Goal: Task Accomplishment & Management: Complete application form

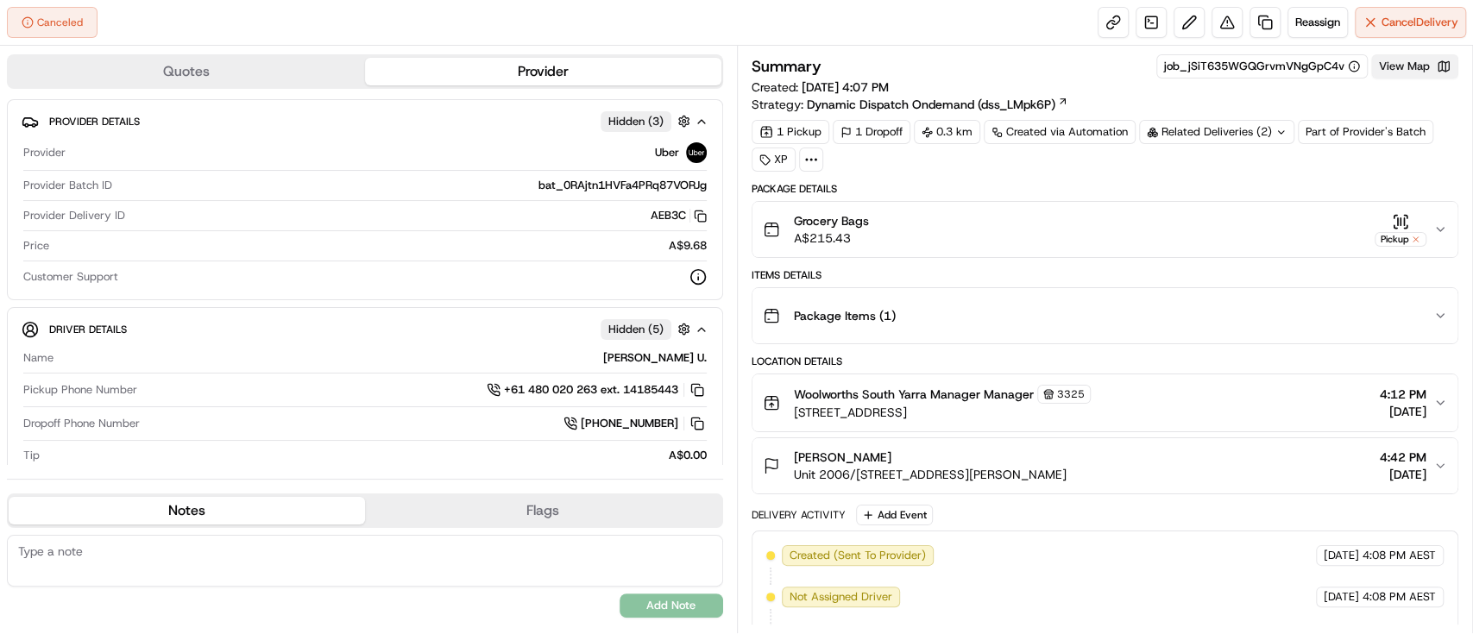
click at [1429, 59] on button "View Map" at bounding box center [1414, 66] width 87 height 24
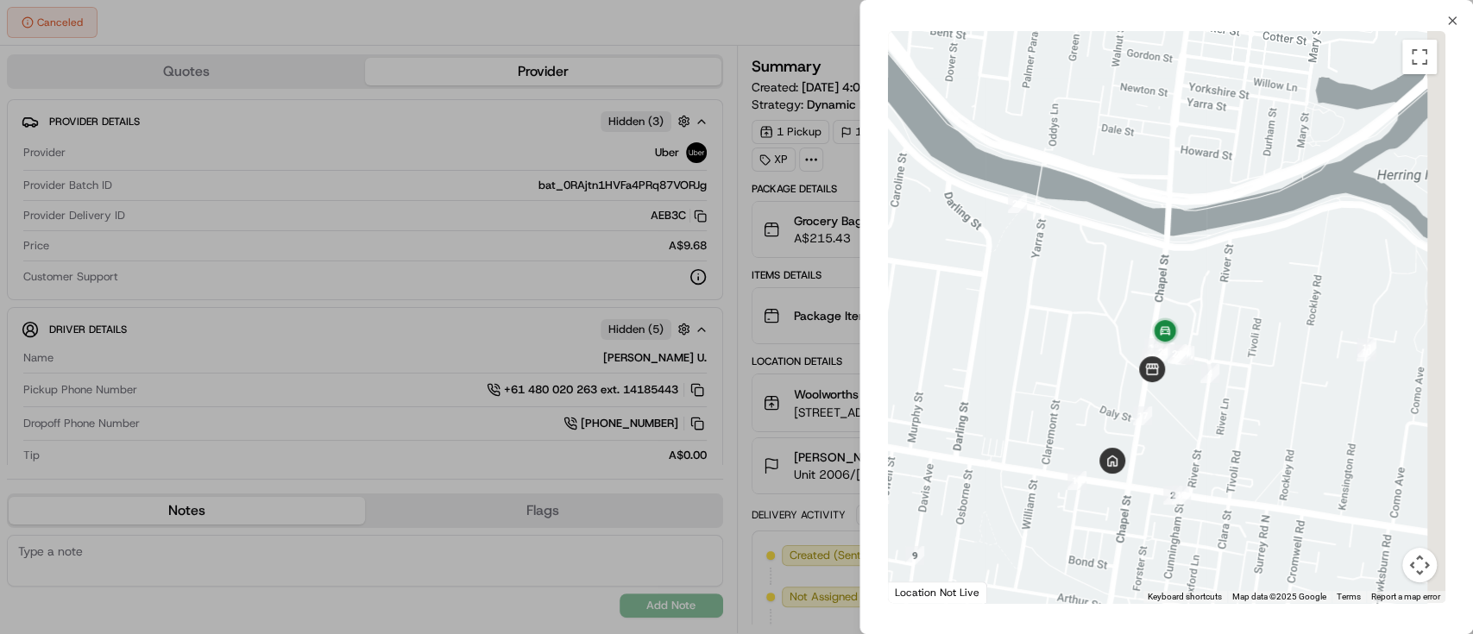
drag, startPoint x: 1188, startPoint y: 408, endPoint x: 1160, endPoint y: 408, distance: 27.6
click at [1171, 408] on div at bounding box center [1166, 317] width 557 height 572
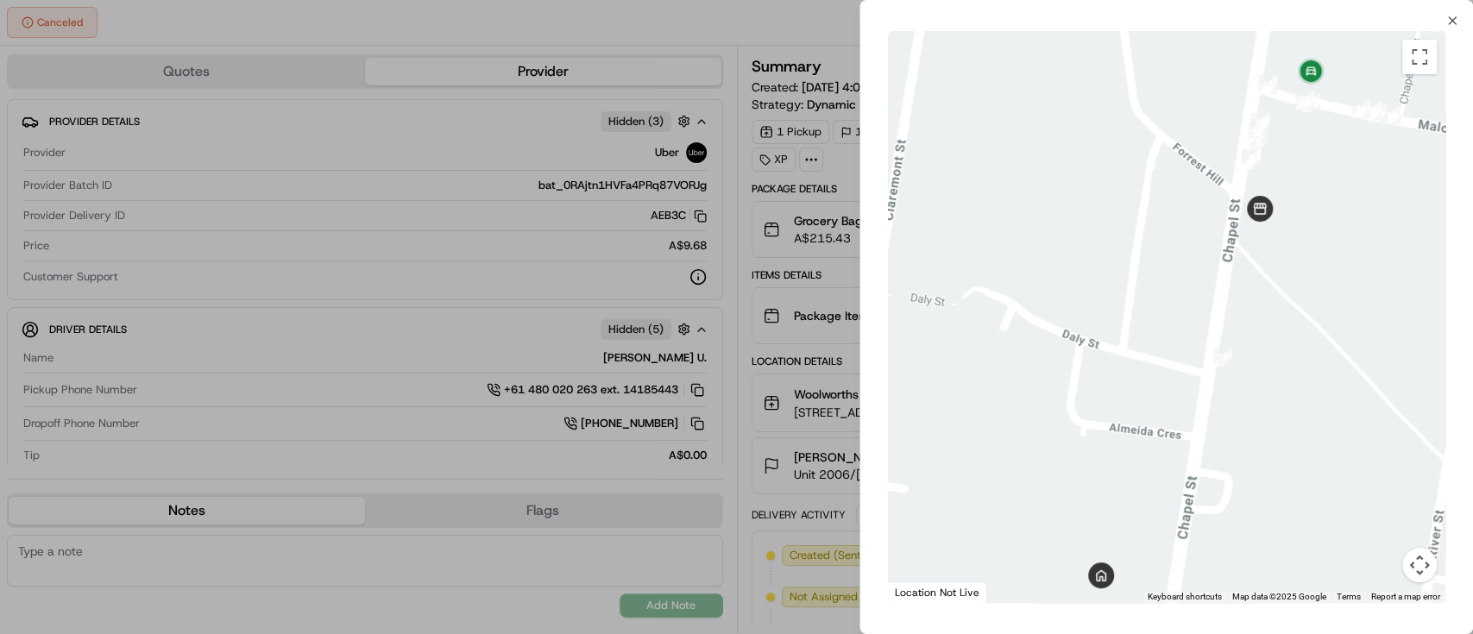
drag, startPoint x: 1126, startPoint y: 365, endPoint x: 1271, endPoint y: 318, distance: 152.2
click at [1213, 368] on div at bounding box center [1166, 317] width 557 height 572
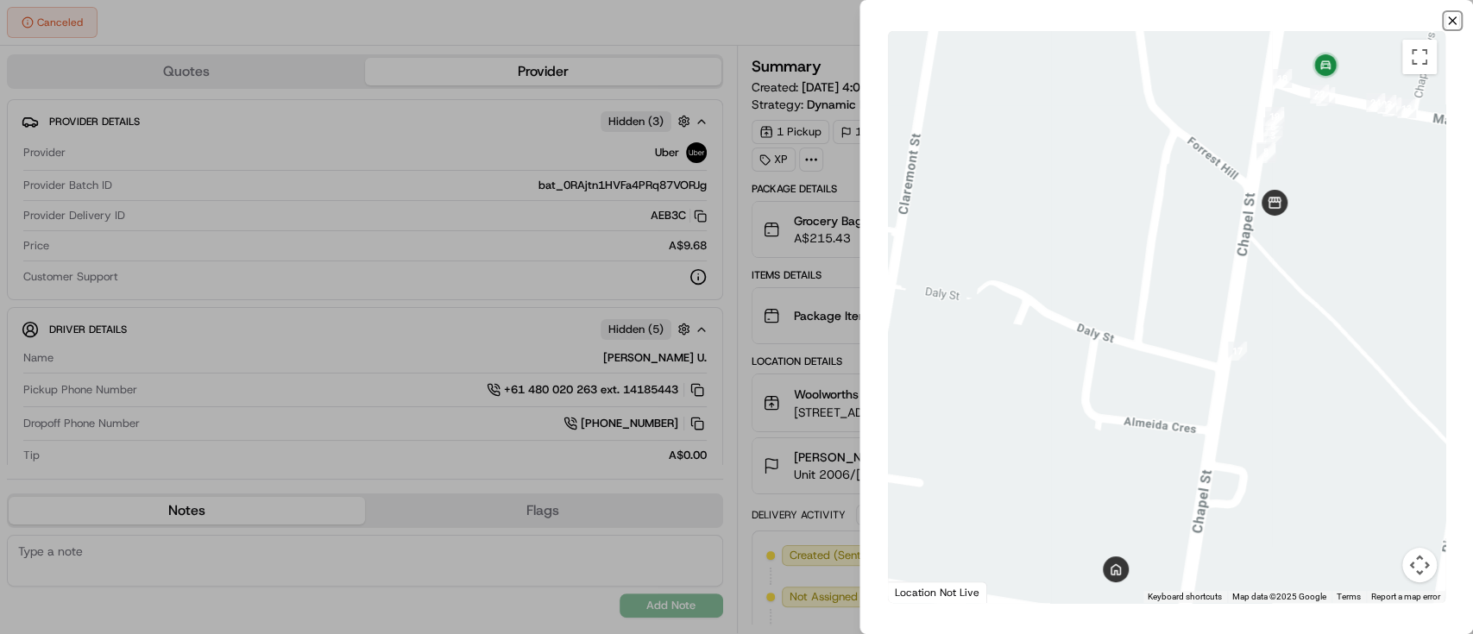
click at [1452, 18] on icon "button" at bounding box center [1452, 21] width 14 height 14
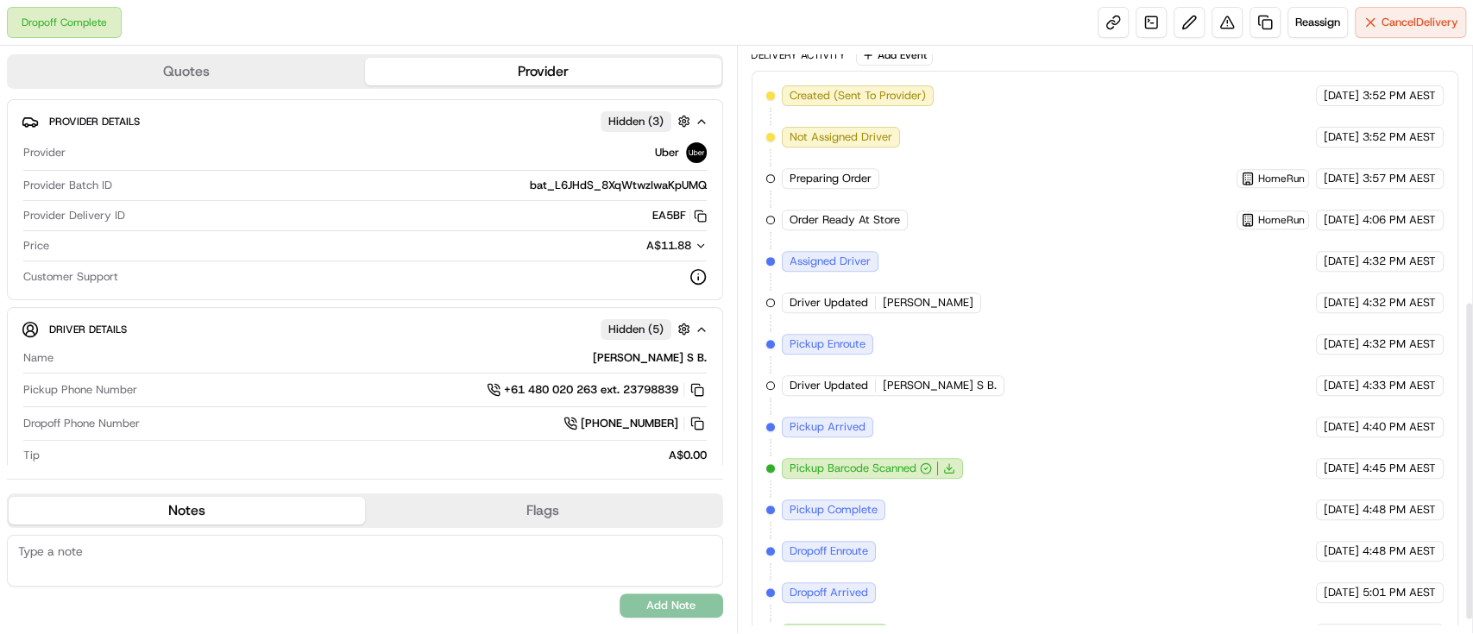
scroll to position [490, 0]
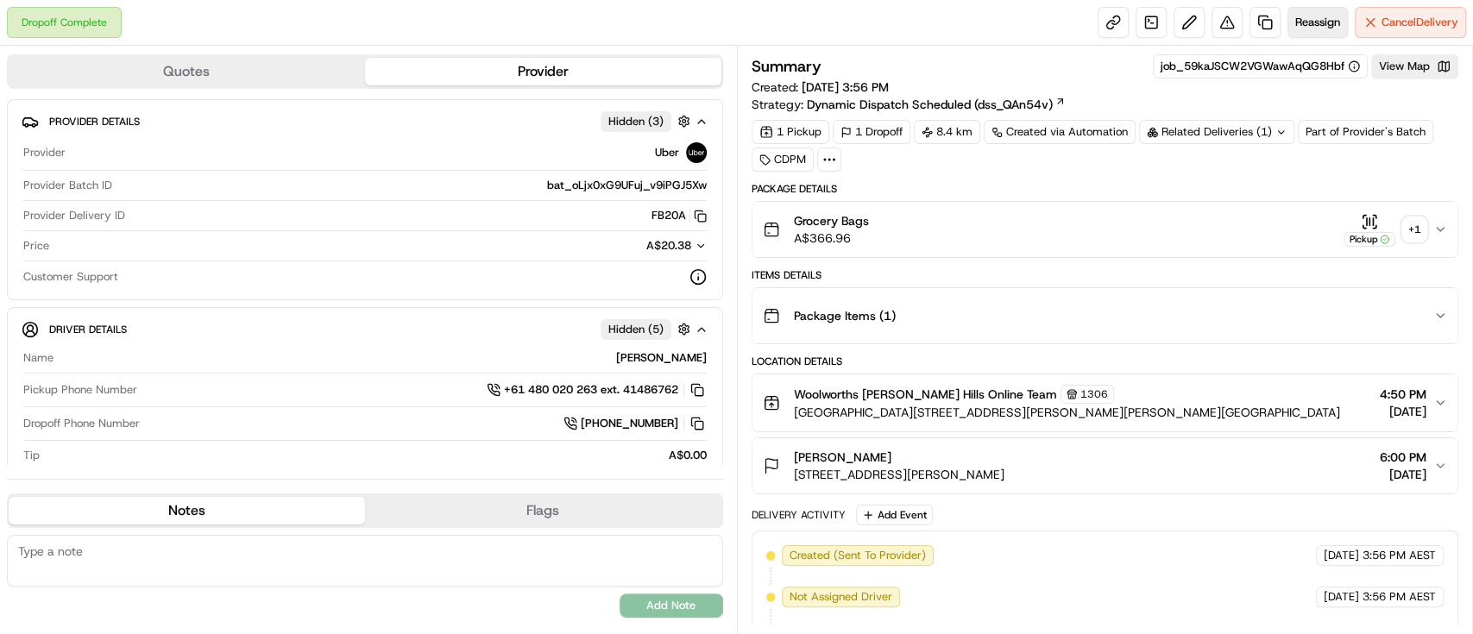
click at [1315, 23] on span "Reassign" at bounding box center [1317, 23] width 45 height 16
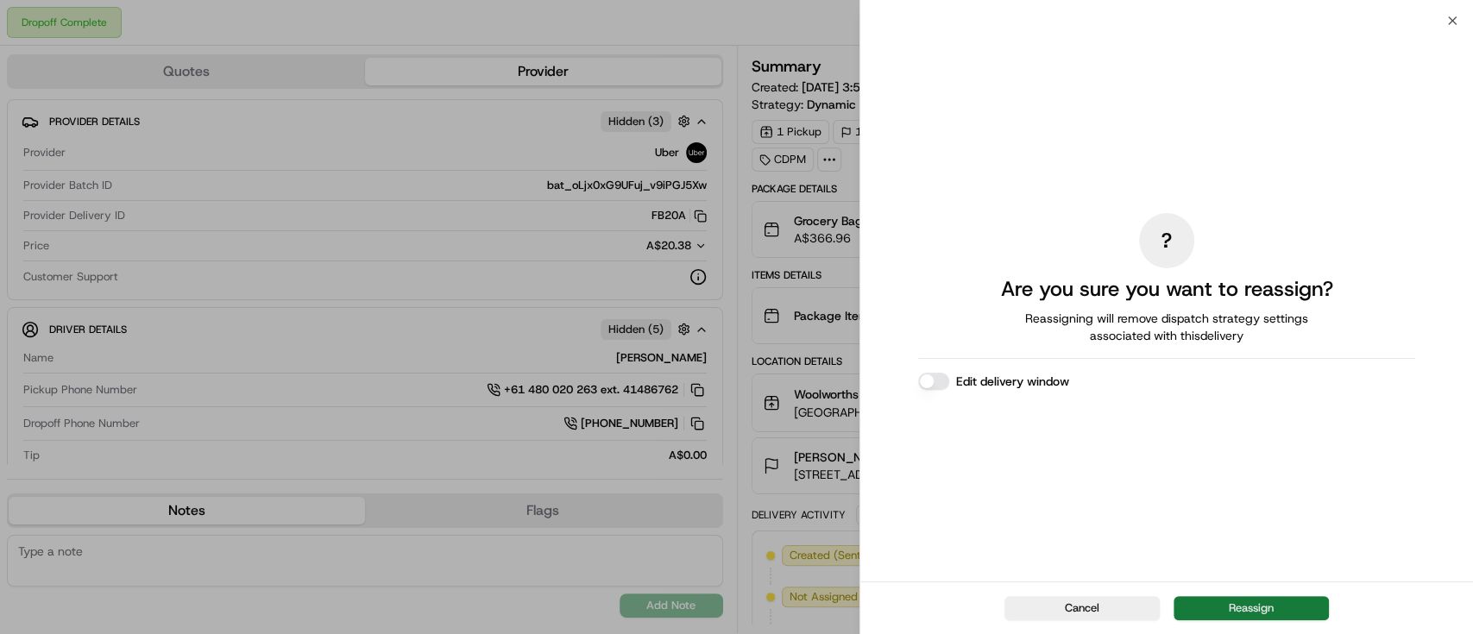
click at [1252, 611] on button "Reassign" at bounding box center [1250, 608] width 155 height 24
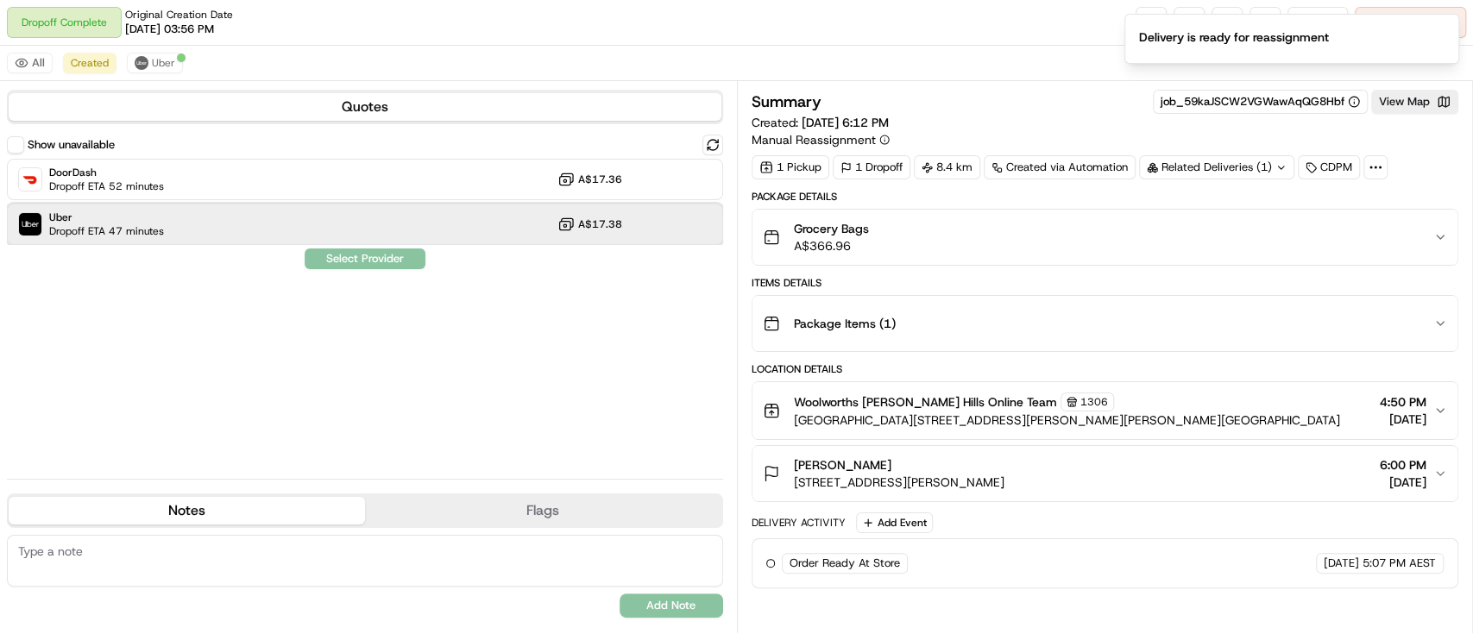
click at [140, 224] on span "Dropoff ETA 47 minutes" at bounding box center [106, 231] width 115 height 14
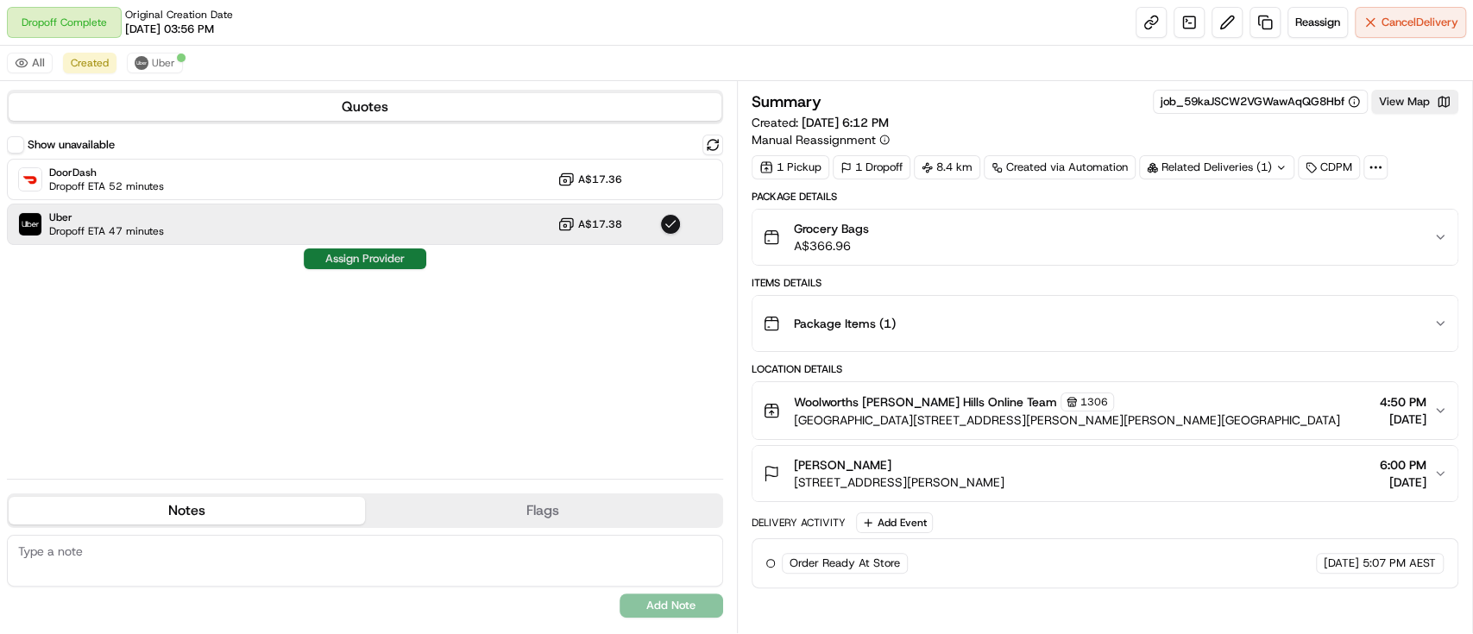
click at [360, 257] on button "Assign Provider" at bounding box center [365, 258] width 123 height 21
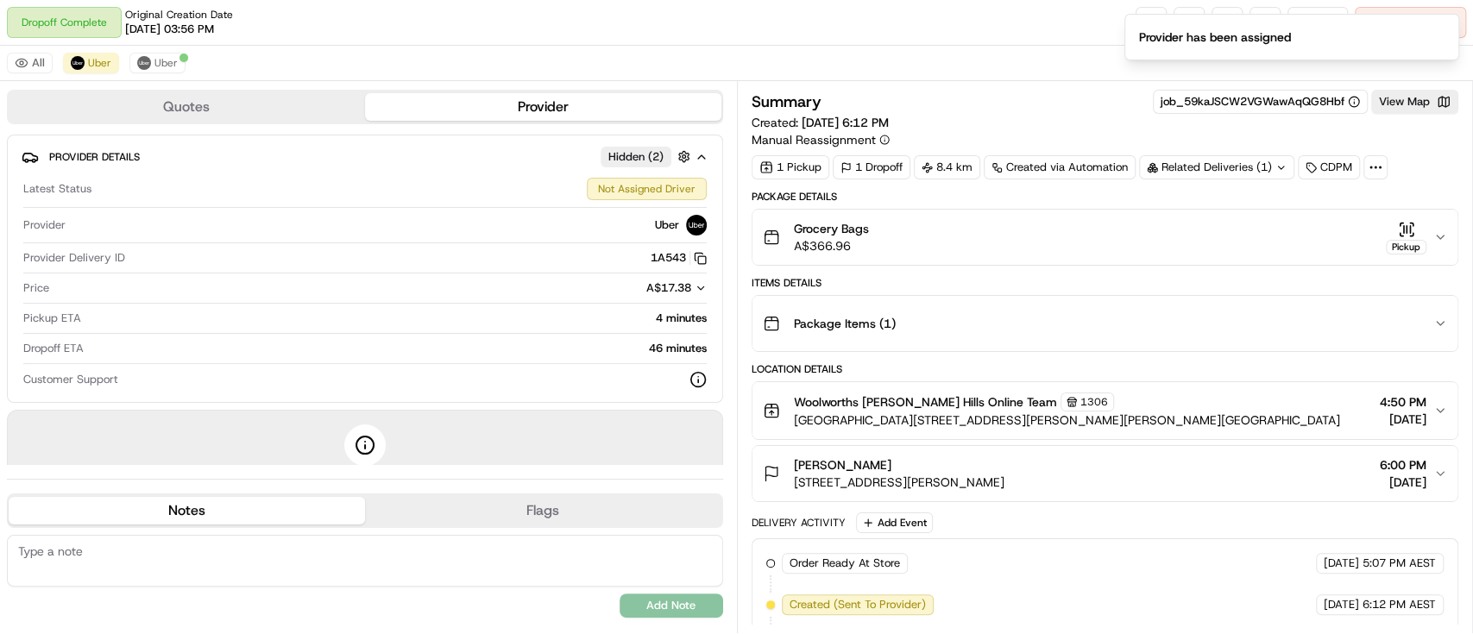
scroll to position [44, 0]
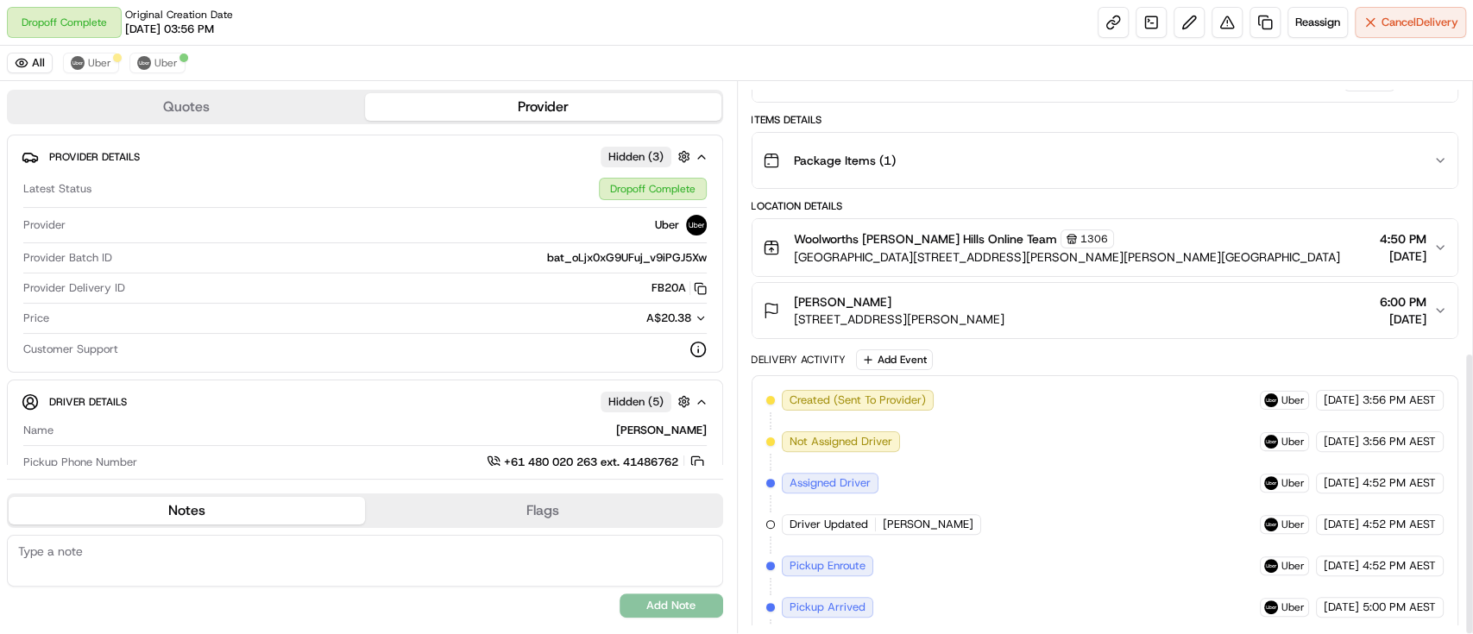
scroll to position [525, 0]
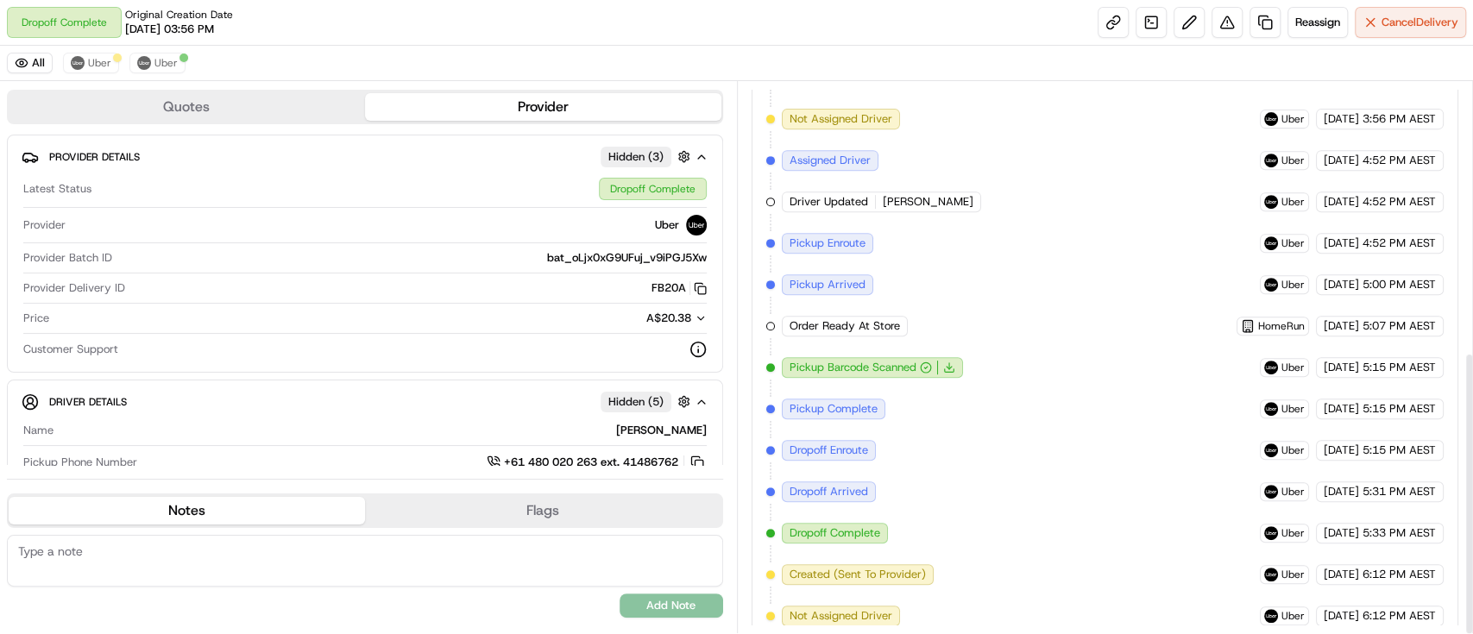
scroll to position [525, 0]
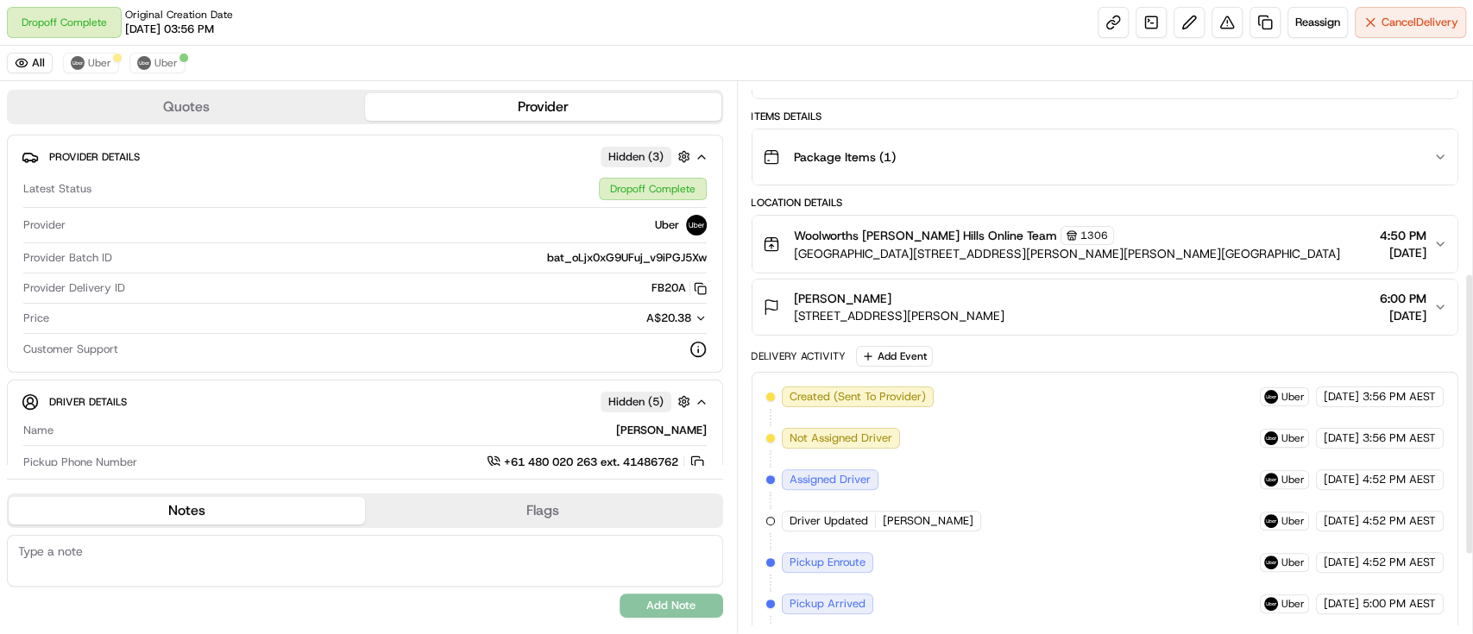
scroll to position [525, 0]
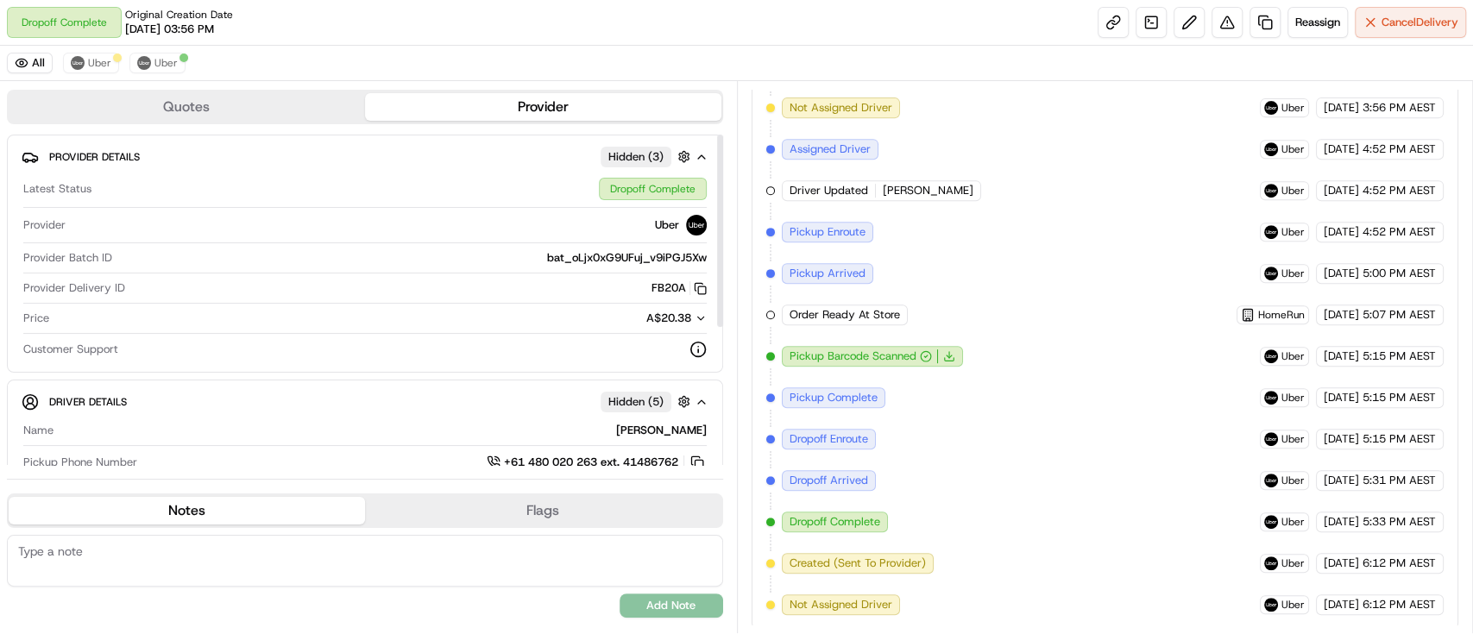
click at [511, 102] on button "Provider" at bounding box center [543, 107] width 356 height 28
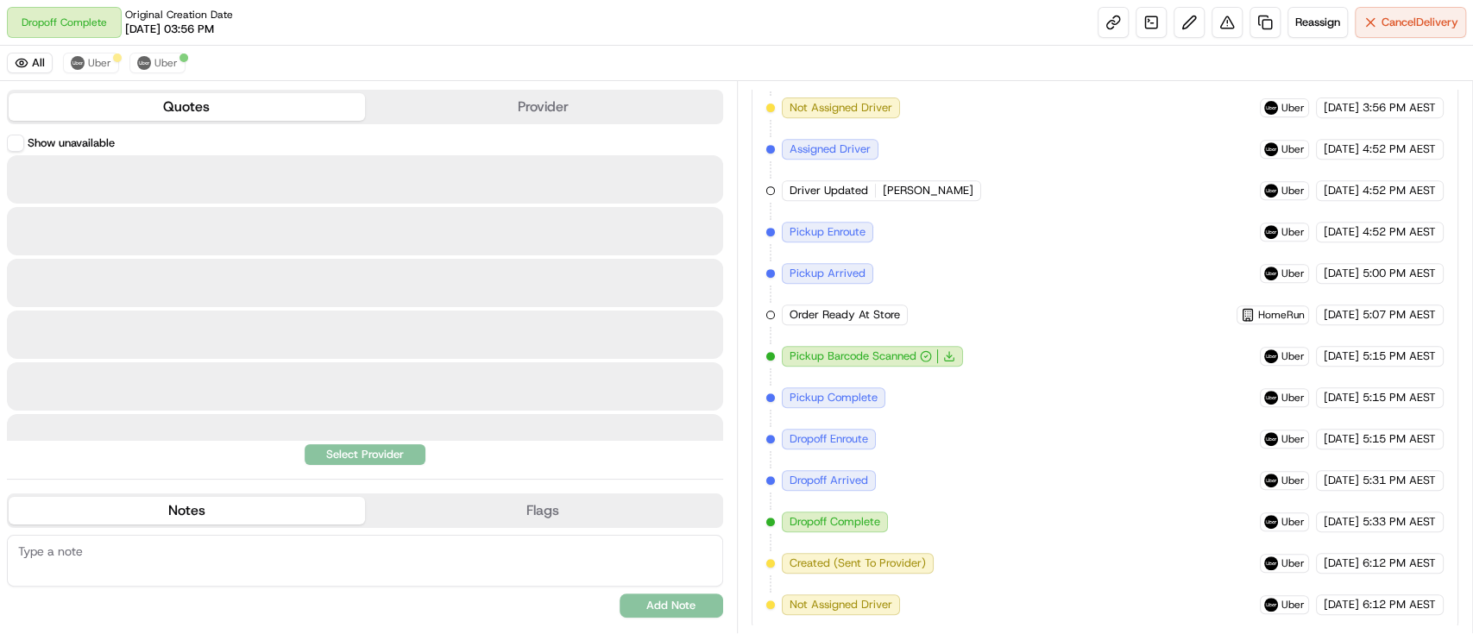
click at [236, 94] on button "Quotes" at bounding box center [187, 107] width 356 height 28
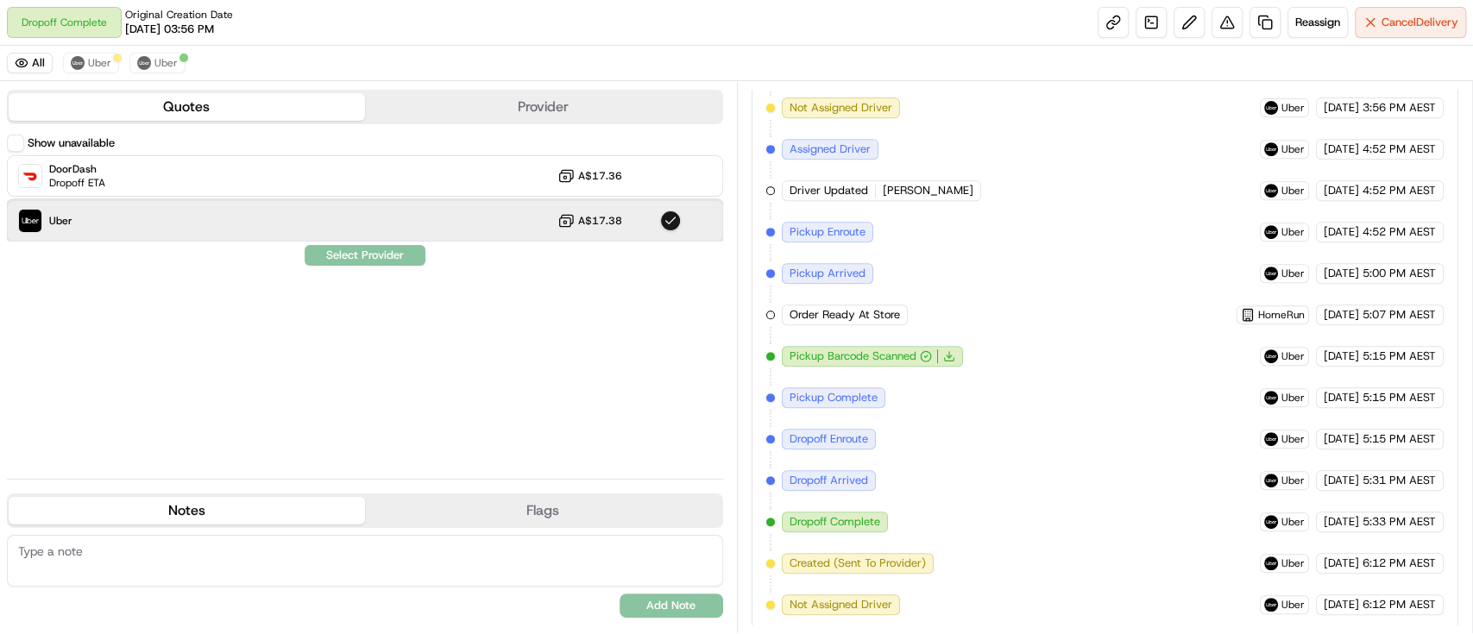
click at [239, 225] on div "Uber A$17.38" at bounding box center [365, 220] width 716 height 41
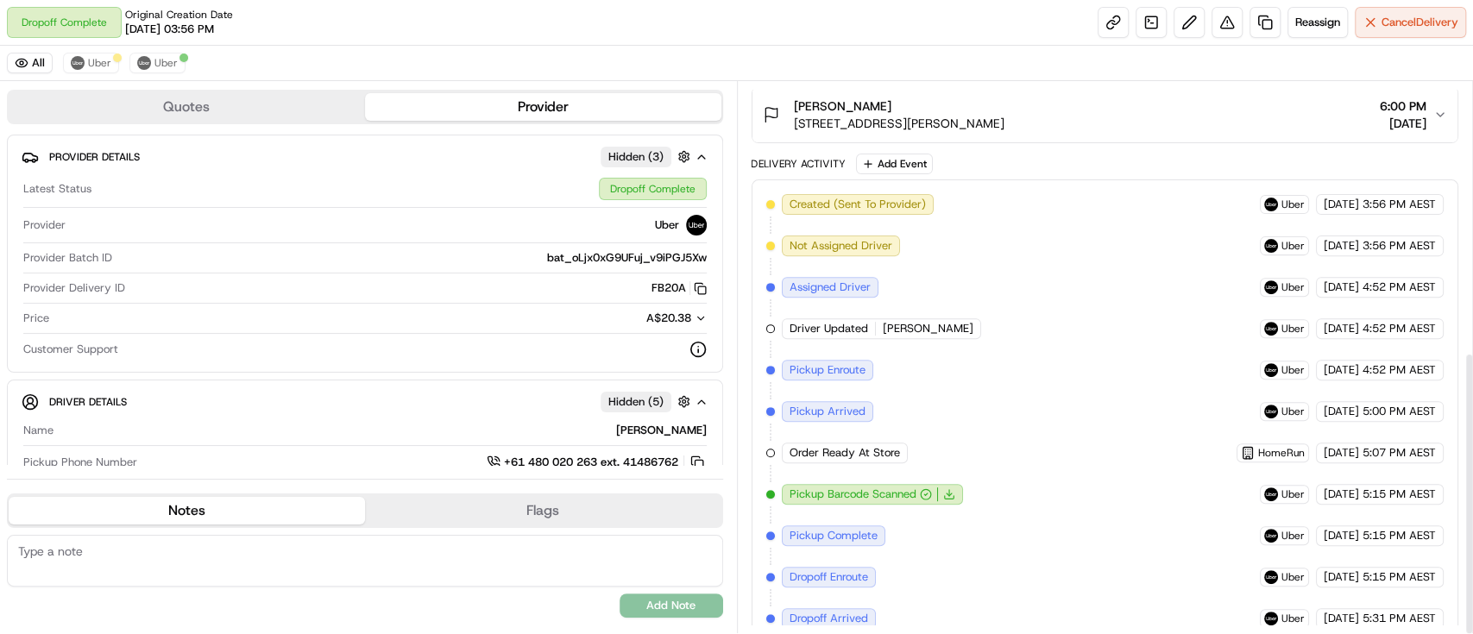
scroll to position [525, 0]
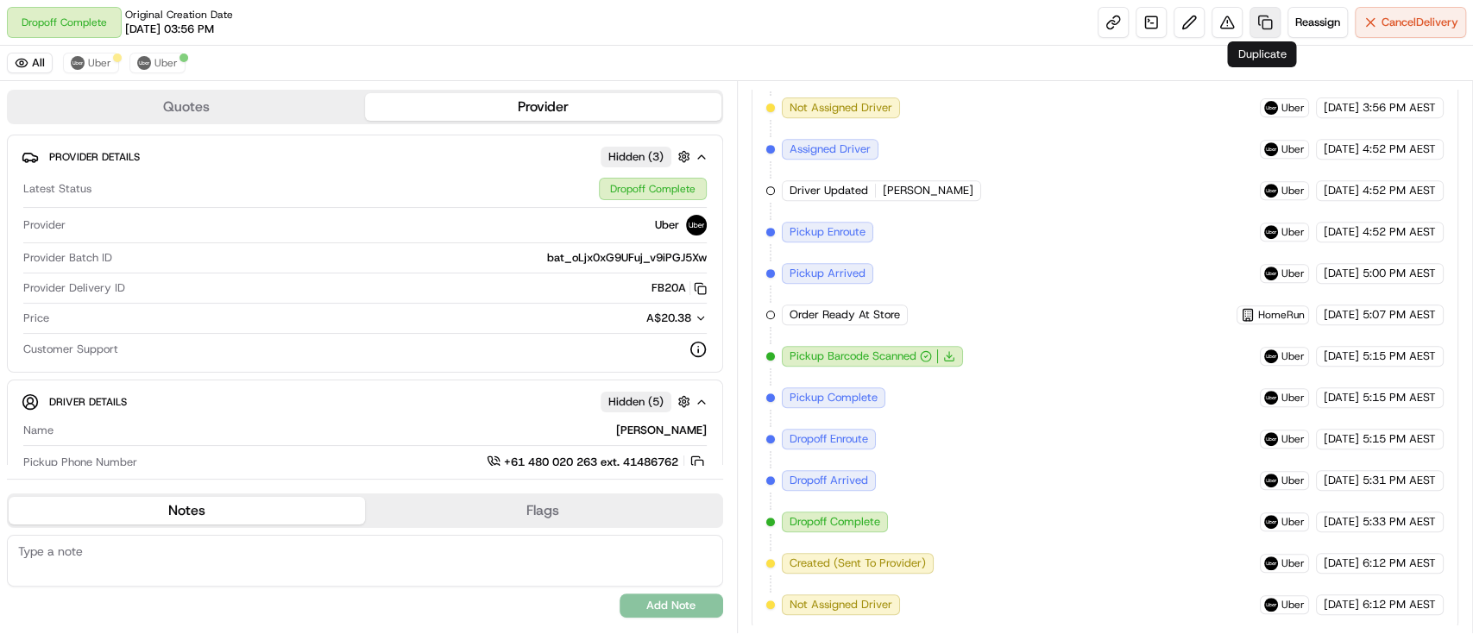
click at [1258, 17] on link at bounding box center [1264, 22] width 31 height 31
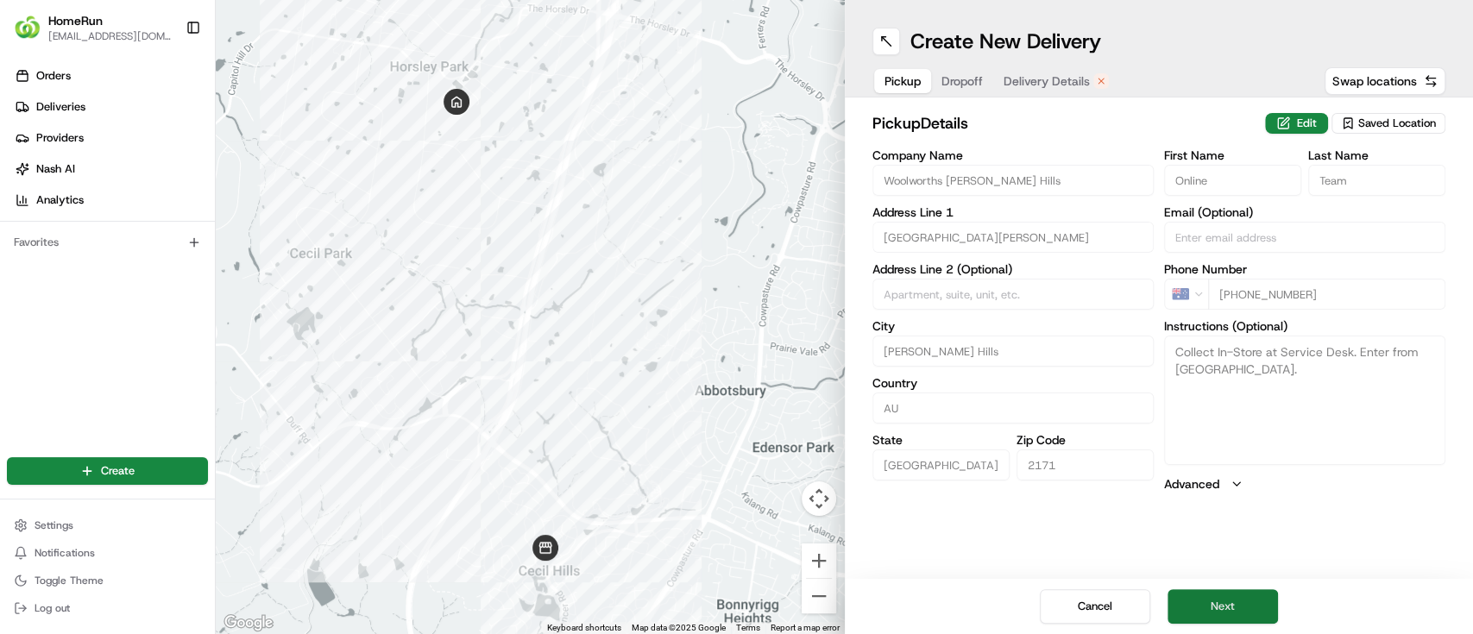
click at [1254, 604] on button "Next" at bounding box center [1222, 606] width 110 height 35
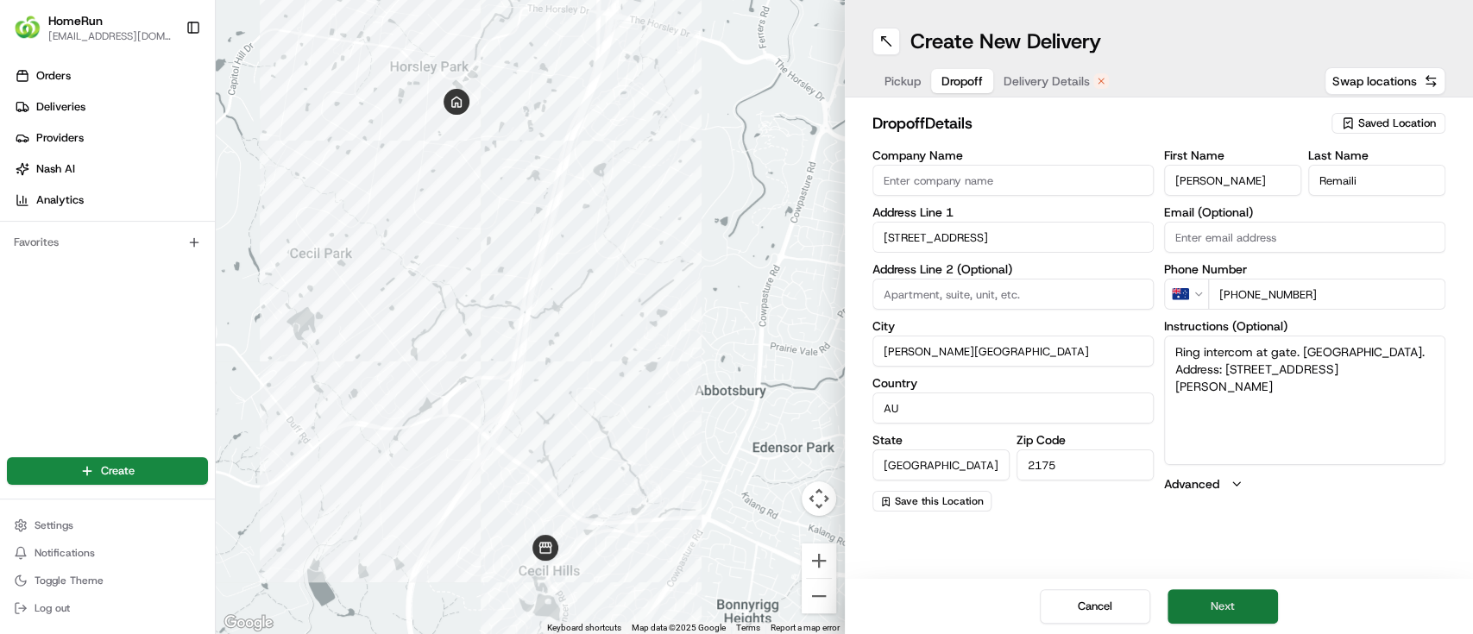
click at [1254, 604] on button "Next" at bounding box center [1222, 606] width 110 height 35
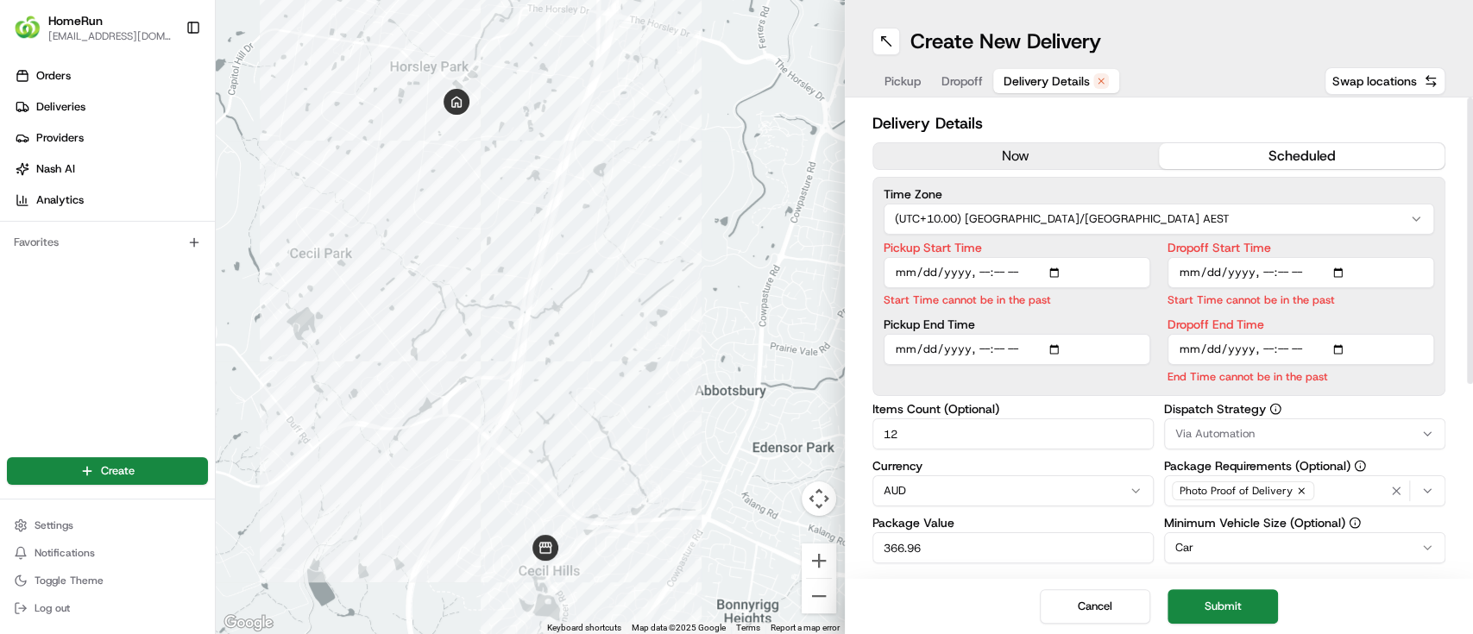
drag, startPoint x: 1087, startPoint y: 607, endPoint x: 1070, endPoint y: 625, distance: 25.0
click at [1071, 625] on div "Cancel Submit" at bounding box center [1159, 606] width 629 height 55
click at [1089, 610] on button "Cancel" at bounding box center [1095, 606] width 110 height 35
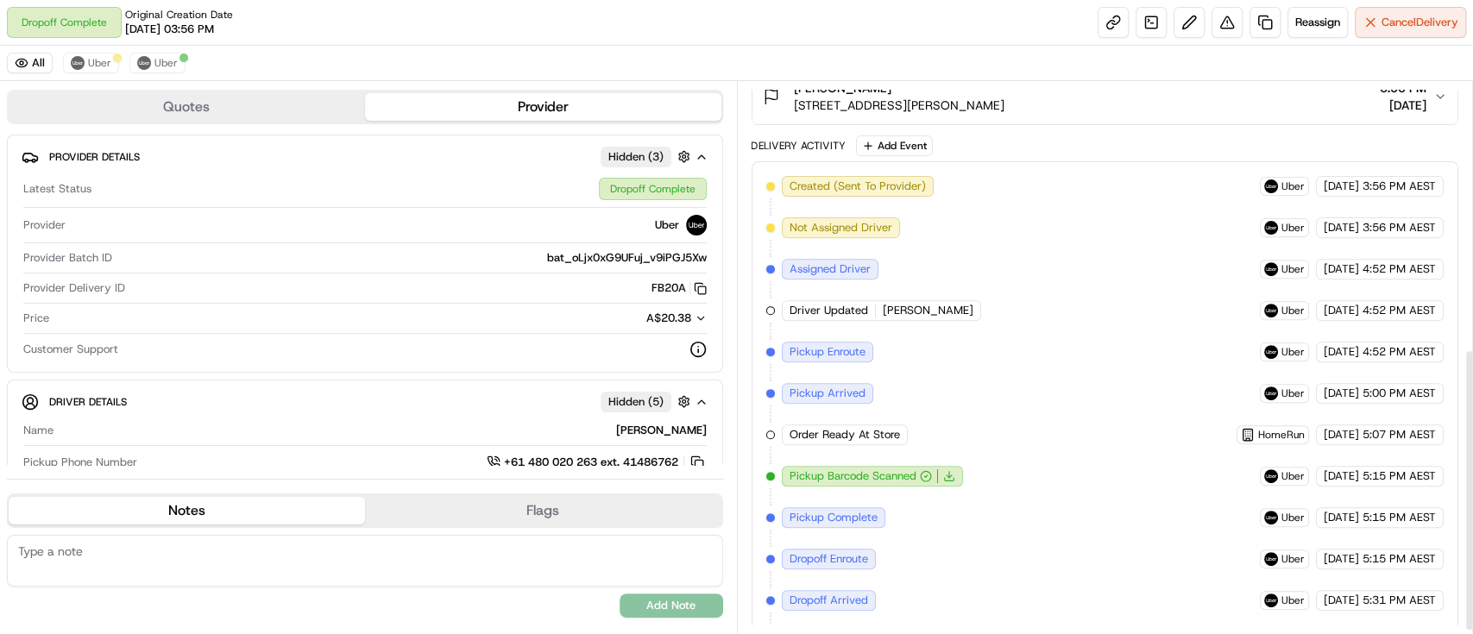
scroll to position [525, 0]
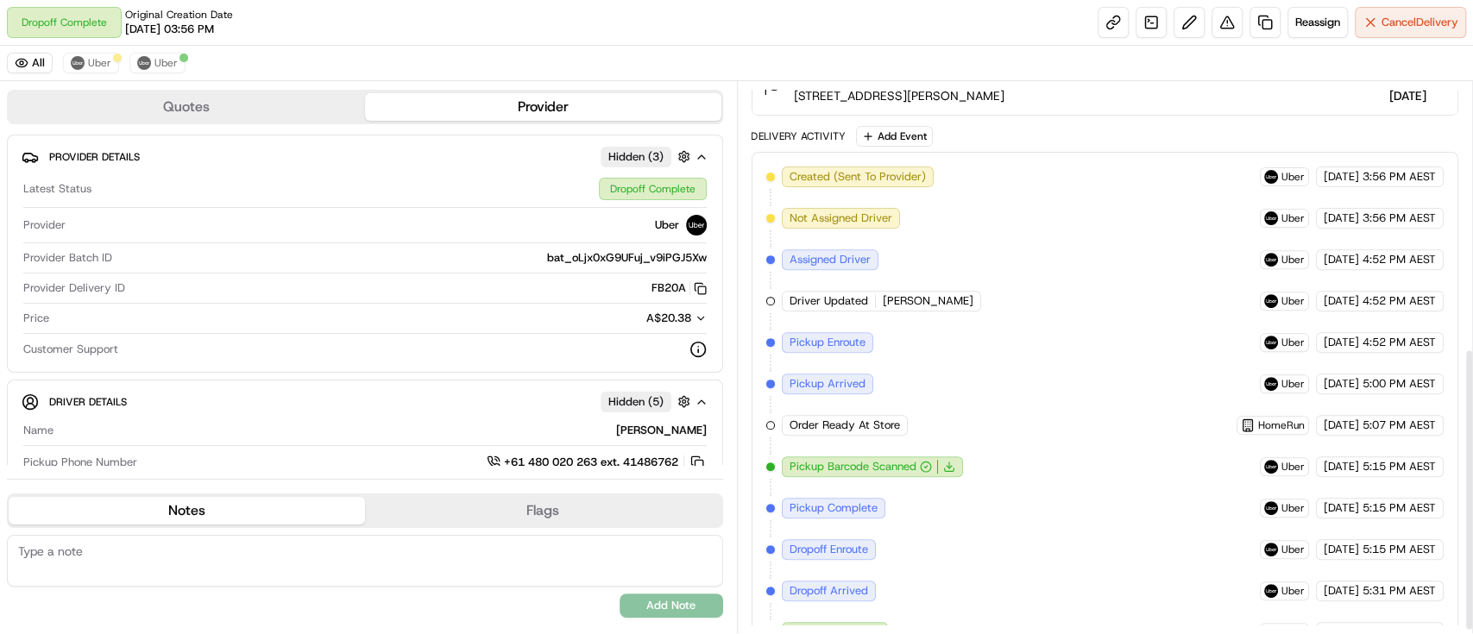
scroll to position [525, 0]
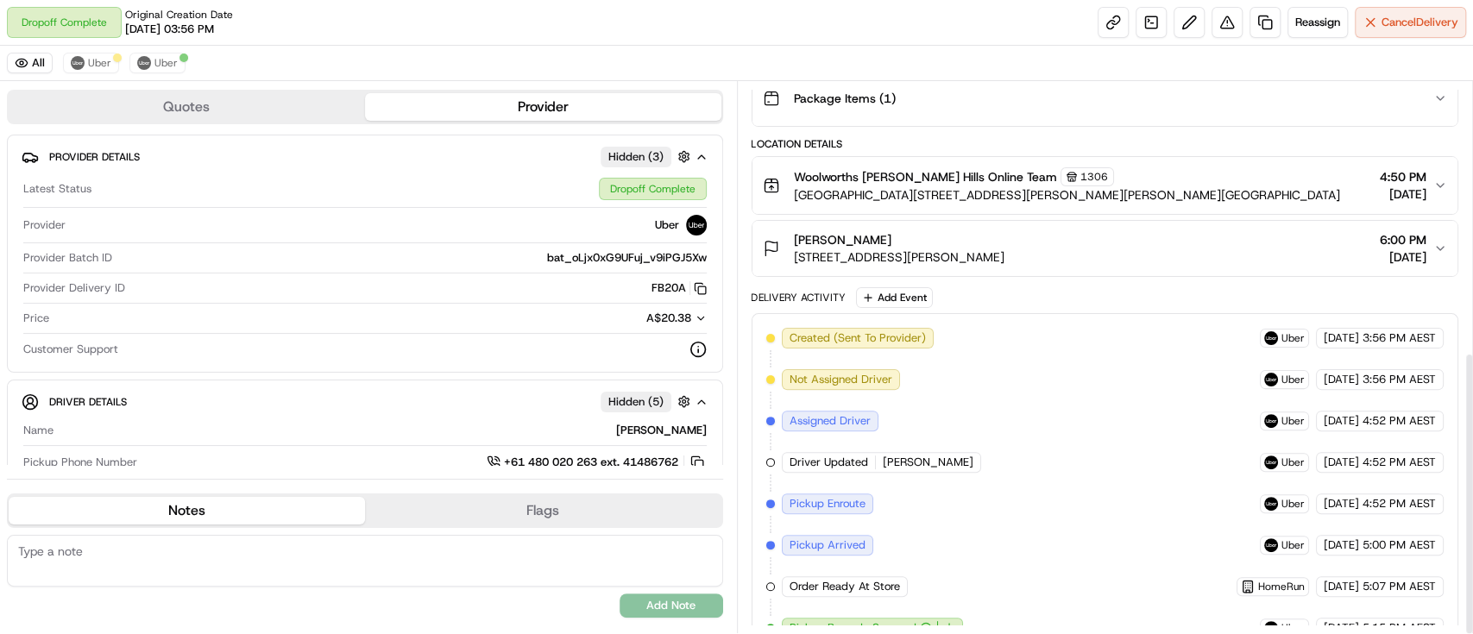
scroll to position [525, 0]
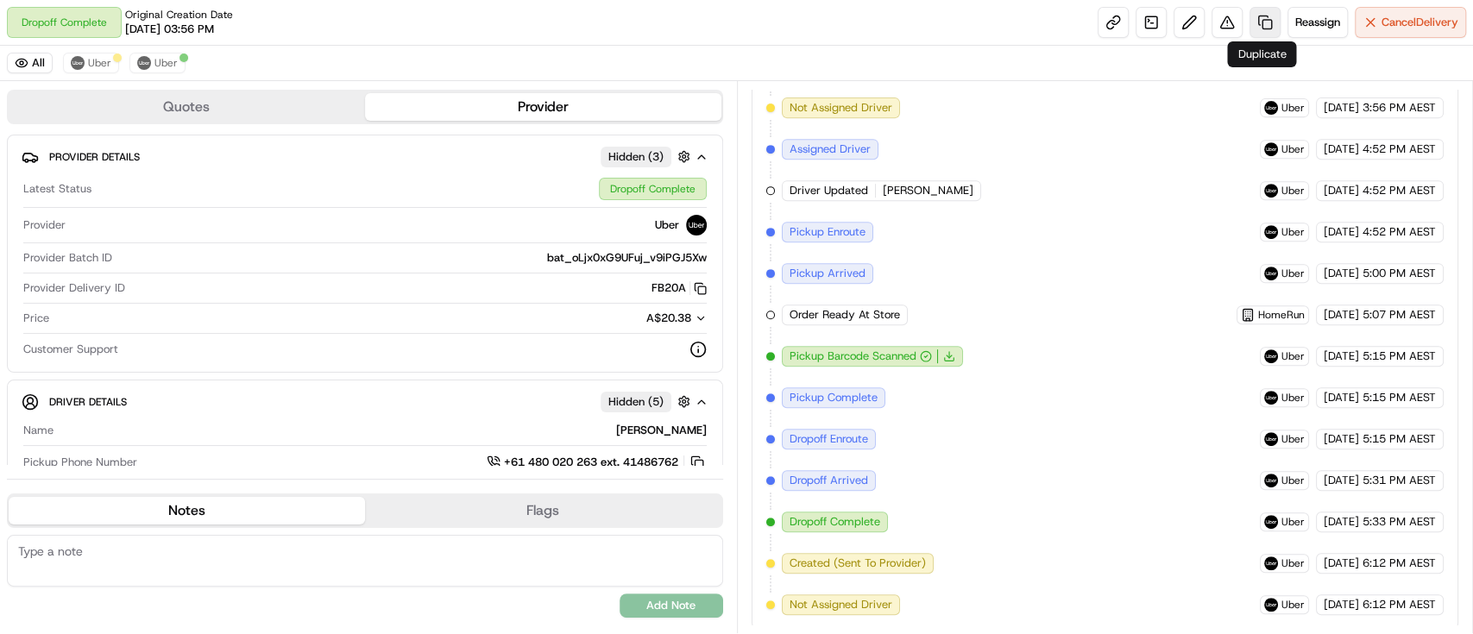
click at [1256, 24] on link at bounding box center [1264, 22] width 31 height 31
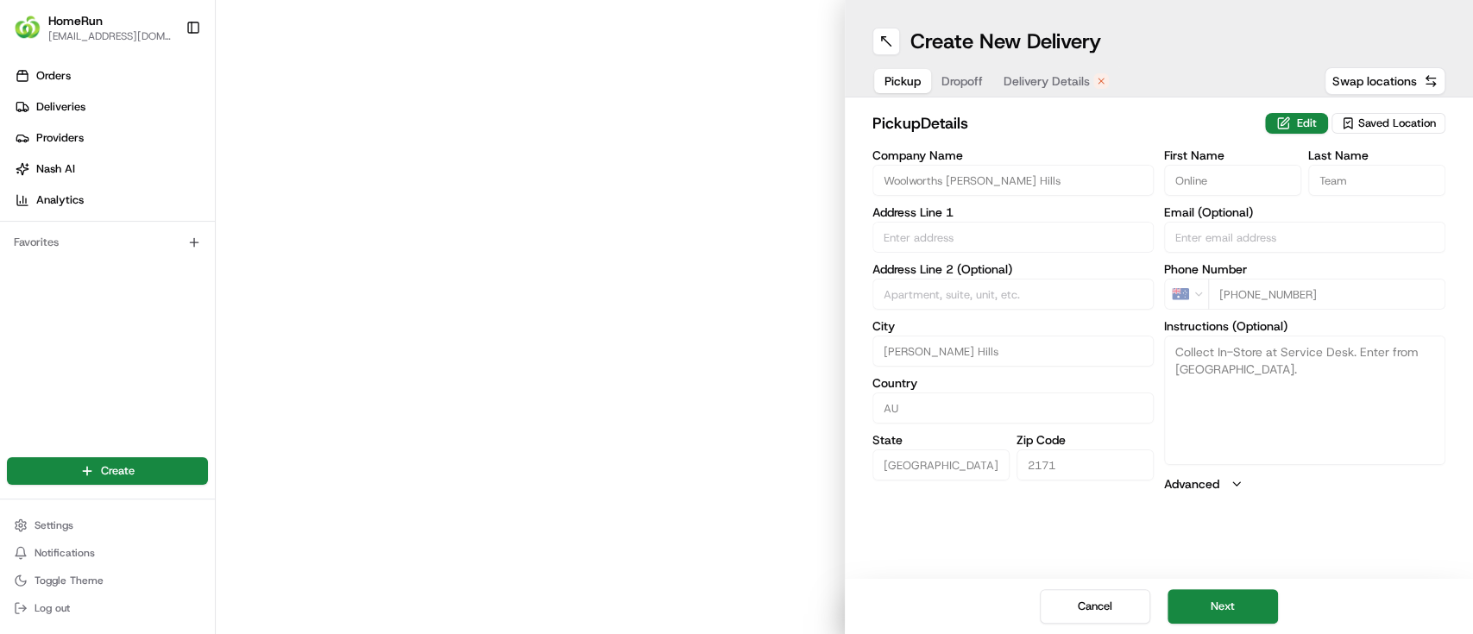
type input "Cnr Sandringham Drive And Fedore Road"
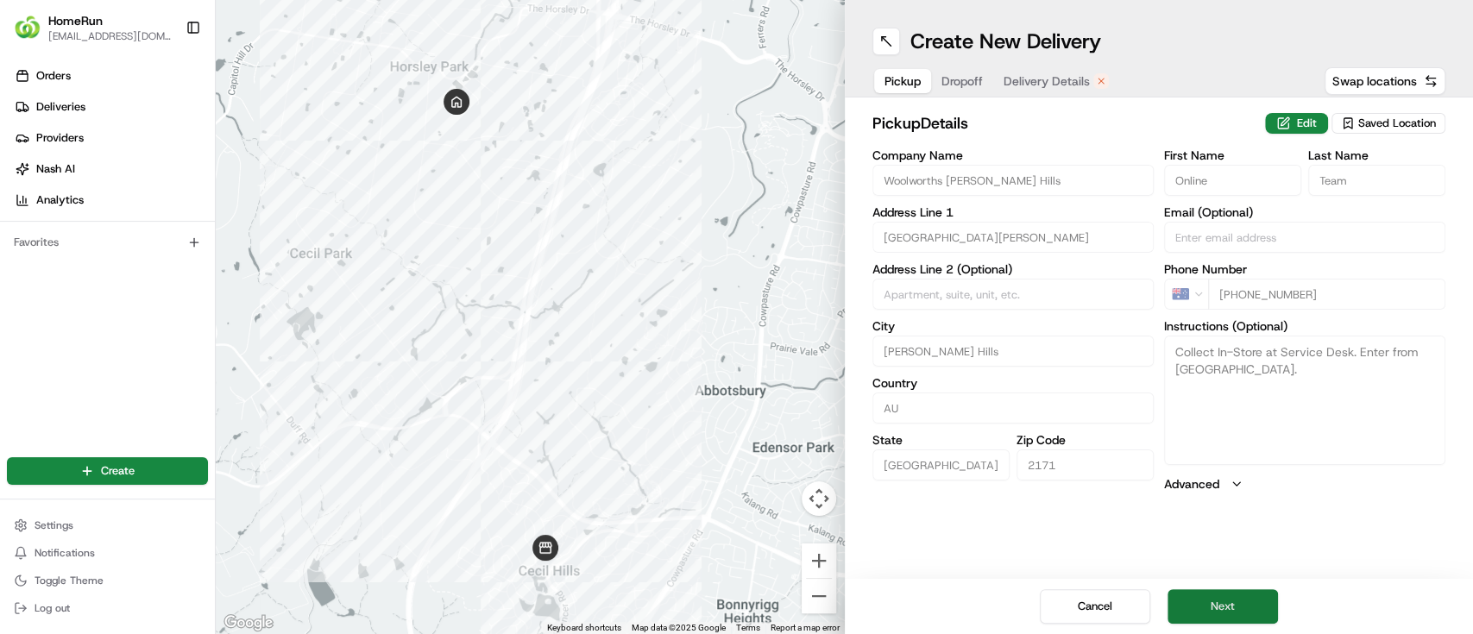
click at [1194, 592] on button "Next" at bounding box center [1222, 606] width 110 height 35
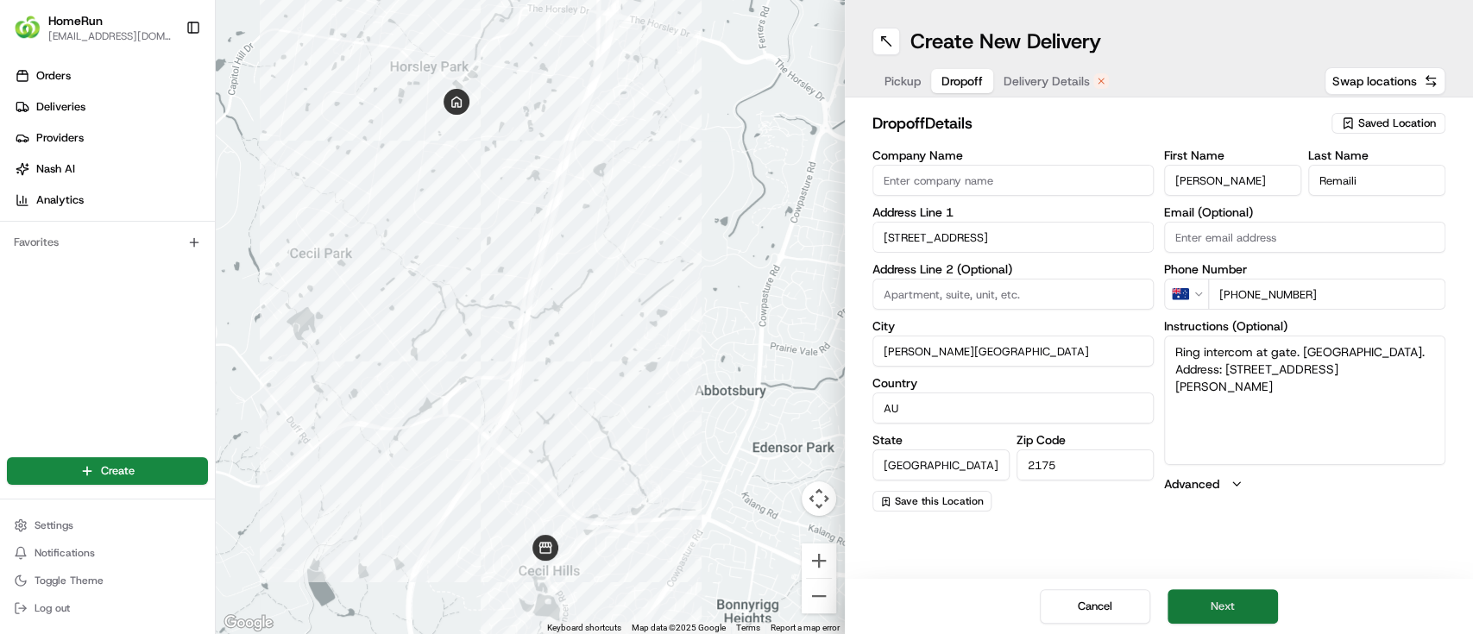
click at [1193, 602] on button "Next" at bounding box center [1222, 606] width 110 height 35
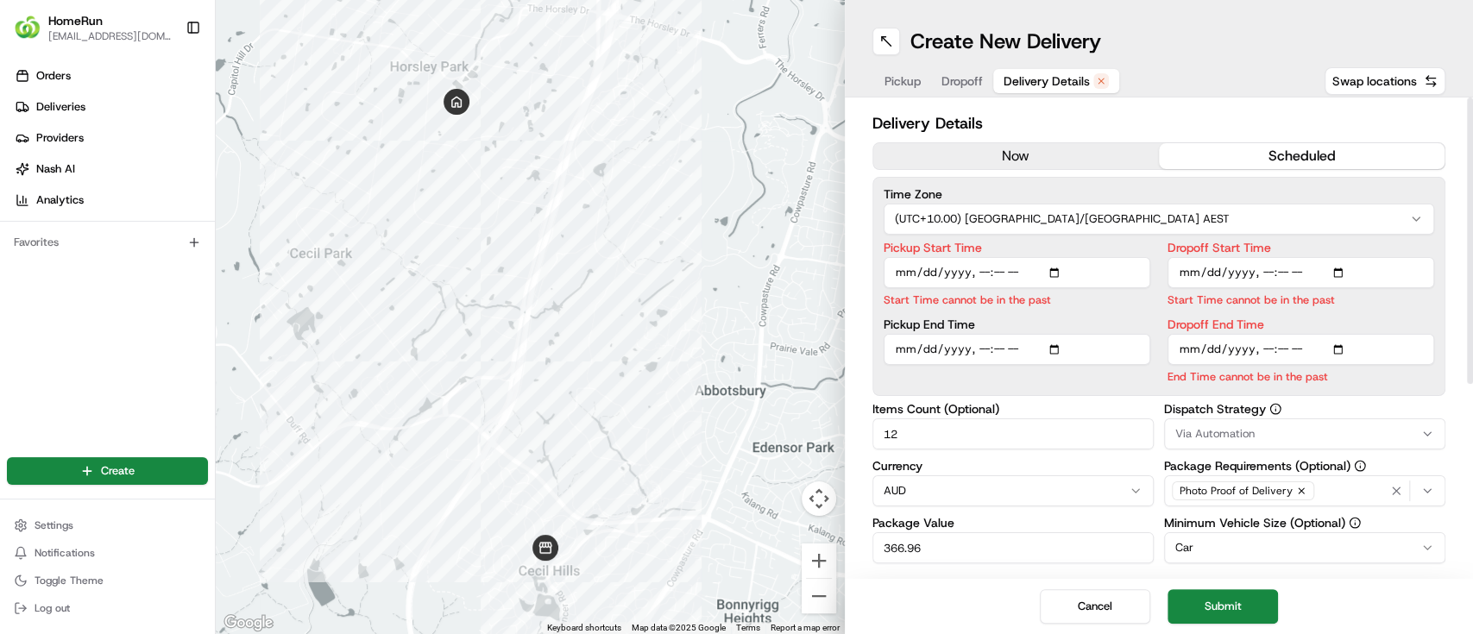
click at [1061, 266] on input "Pickup Start Time" at bounding box center [1016, 272] width 267 height 31
type input "2025-08-17T18:15"
click at [1206, 598] on button "Submit" at bounding box center [1222, 606] width 110 height 35
click at [1289, 270] on input "Dropoff Start Time" at bounding box center [1300, 272] width 267 height 31
click at [1342, 267] on input "Dropoff Start Time" at bounding box center [1300, 272] width 267 height 31
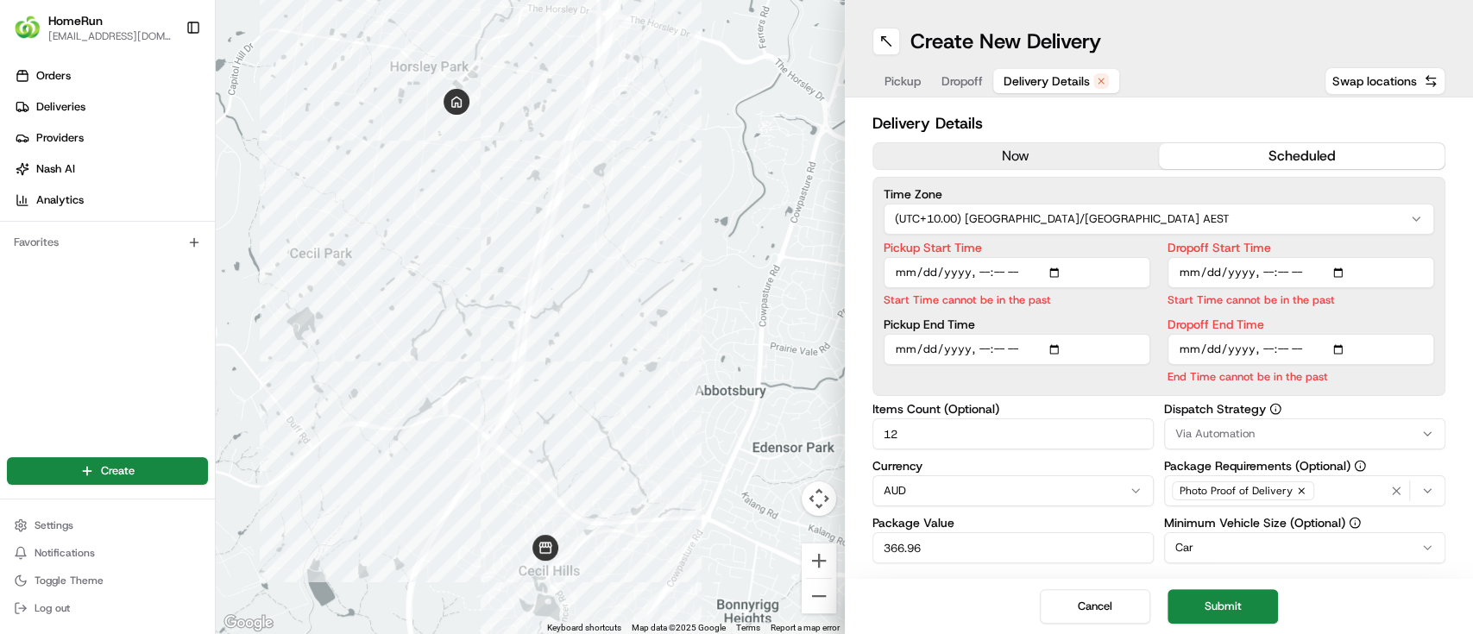
type input "2025-08-17T19:00"
click at [1379, 582] on div "Cancel Submit" at bounding box center [1159, 606] width 629 height 55
click at [1233, 597] on button "Submit" at bounding box center [1222, 606] width 110 height 35
click at [1342, 349] on input "Dropoff End Time" at bounding box center [1300, 349] width 267 height 31
type input "2025-08-17T19:00"
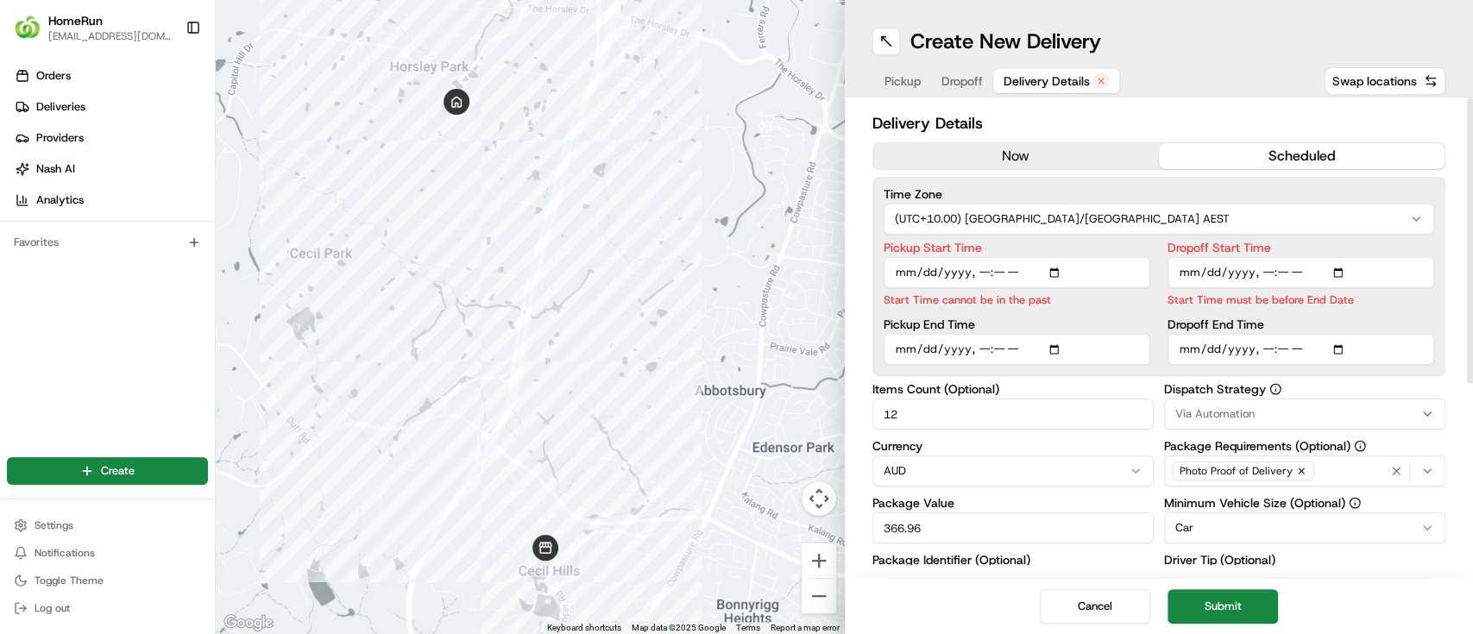
click at [1049, 564] on div "Items Count (Optional) 12 Currency AUD Package Value 366.96 Package Identifier …" at bounding box center [1012, 553] width 281 height 340
click at [1230, 605] on button "Submit" at bounding box center [1222, 606] width 110 height 35
click at [1229, 603] on button "Submit" at bounding box center [1222, 606] width 110 height 35
click at [1055, 267] on input "Pickup Start Time" at bounding box center [1016, 272] width 267 height 31
click at [1212, 610] on button "Submit" at bounding box center [1222, 606] width 110 height 35
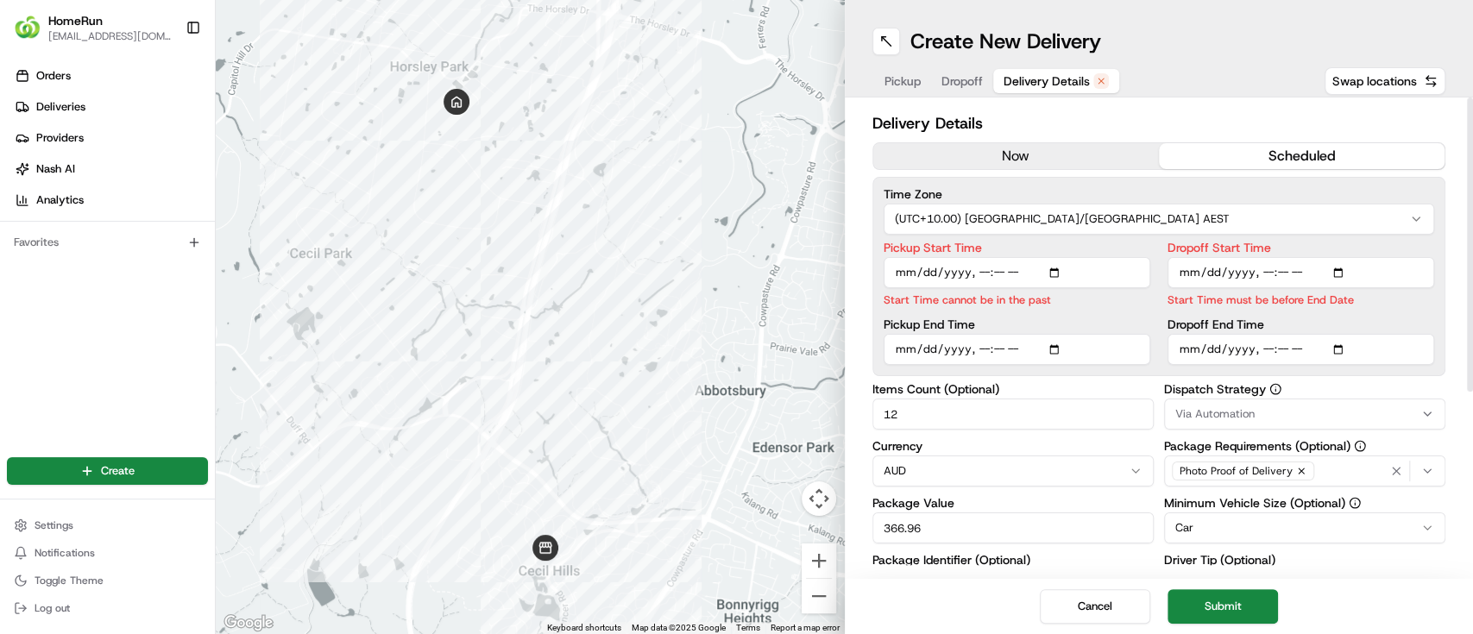
click at [1259, 275] on input "Dropoff Start Time" at bounding box center [1300, 272] width 267 height 31
click at [1341, 268] on input "Dropoff Start Time" at bounding box center [1300, 272] width 267 height 31
click at [1242, 597] on button "Submit" at bounding box center [1222, 606] width 110 height 35
click at [1242, 598] on button "Submit" at bounding box center [1222, 606] width 110 height 35
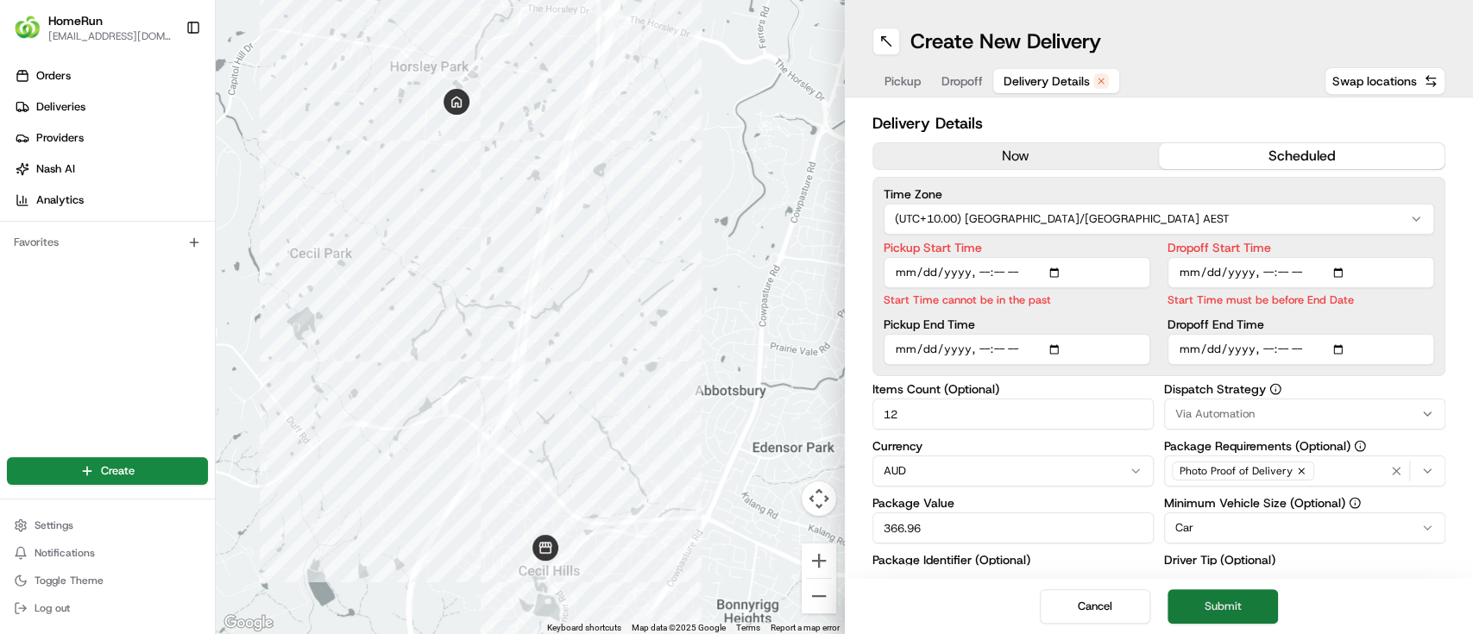
click at [1242, 598] on button "Submit" at bounding box center [1222, 606] width 110 height 35
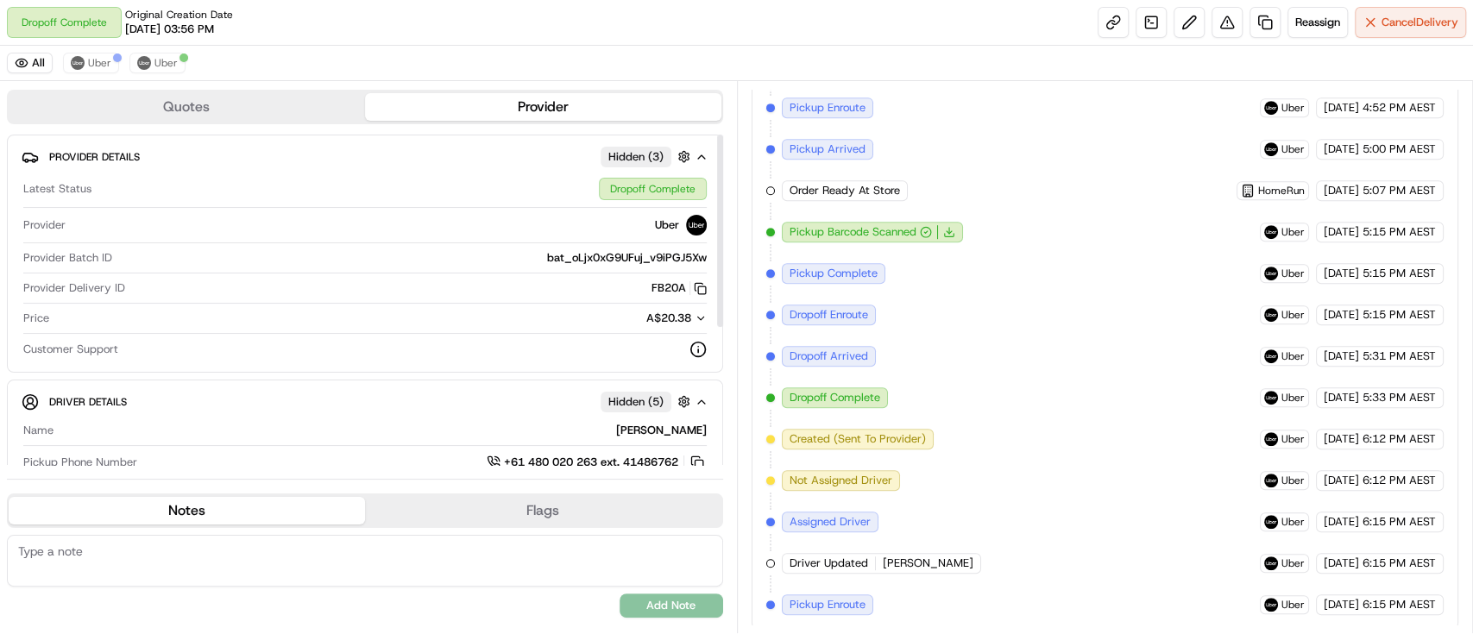
click at [449, 106] on button "Provider" at bounding box center [543, 107] width 356 height 28
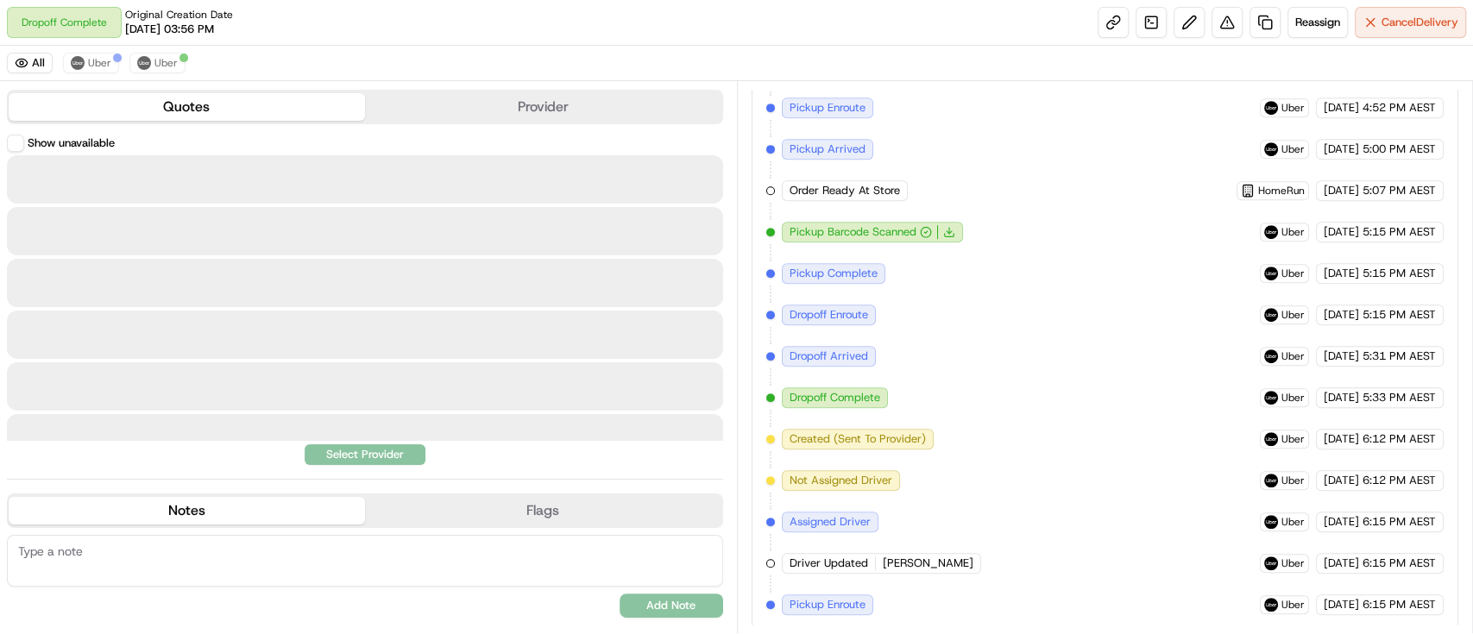
click at [235, 101] on button "Quotes" at bounding box center [187, 107] width 356 height 28
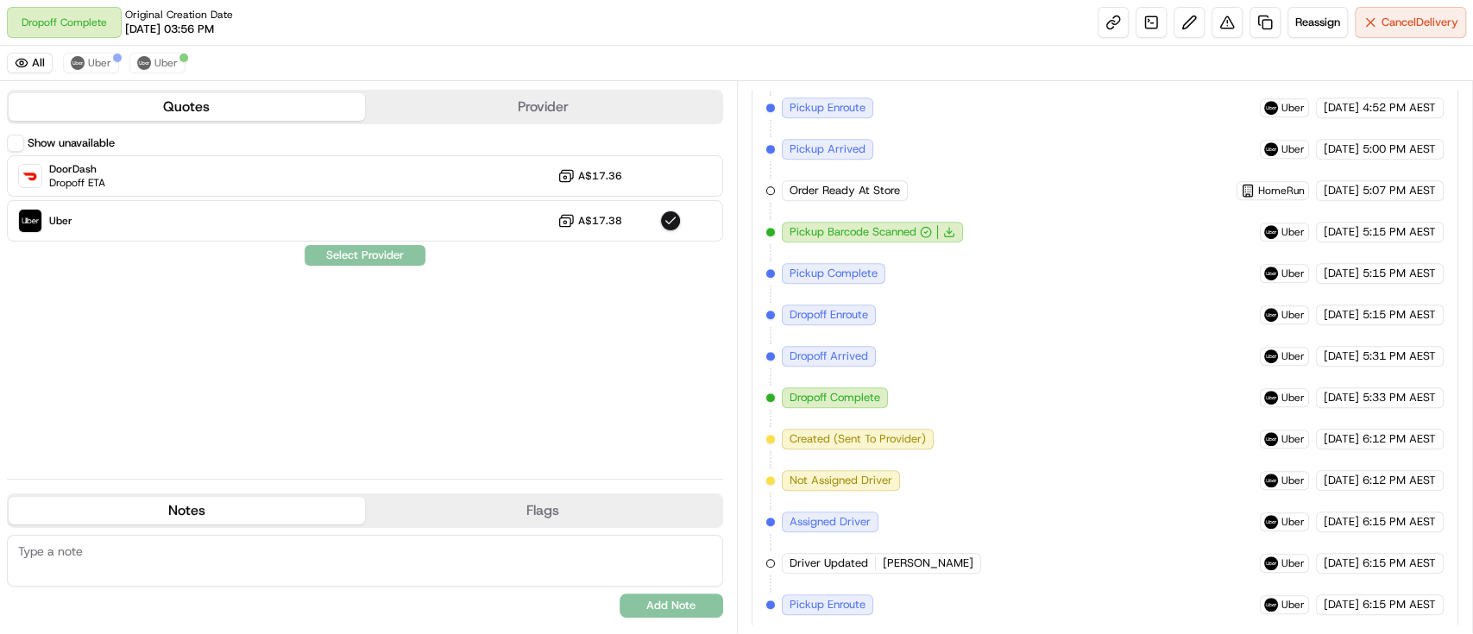
click at [423, 100] on button "Provider" at bounding box center [543, 107] width 356 height 28
